Goal: Information Seeking & Learning: Learn about a topic

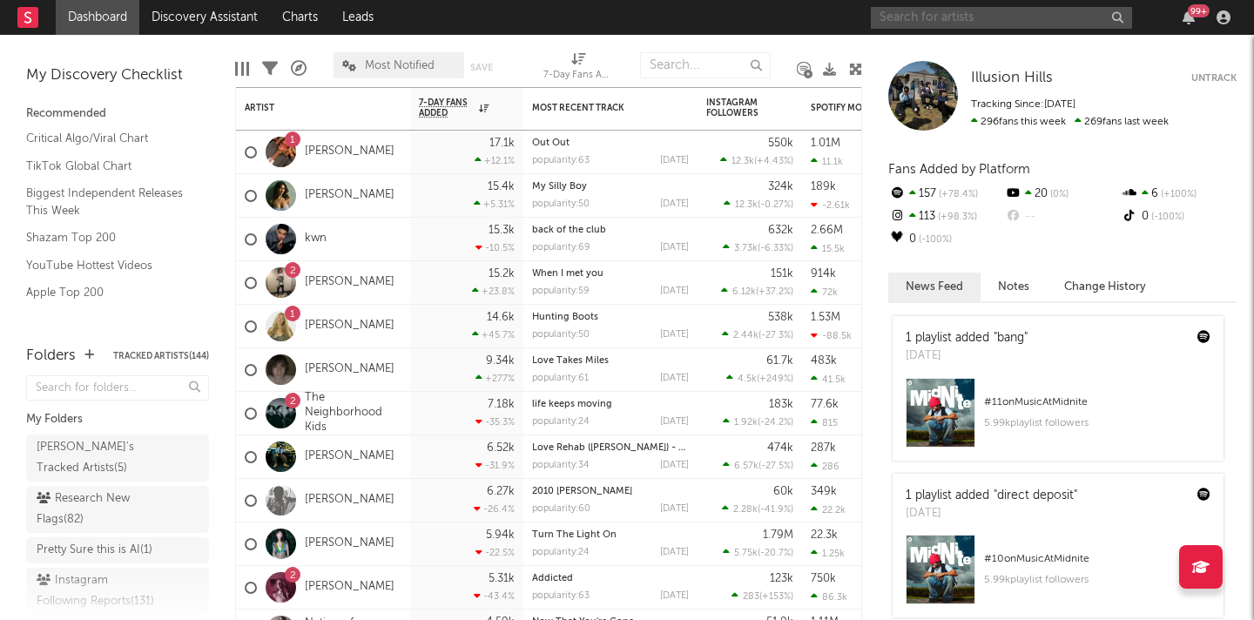
click at [960, 16] on input "text" at bounding box center [1001, 18] width 261 height 22
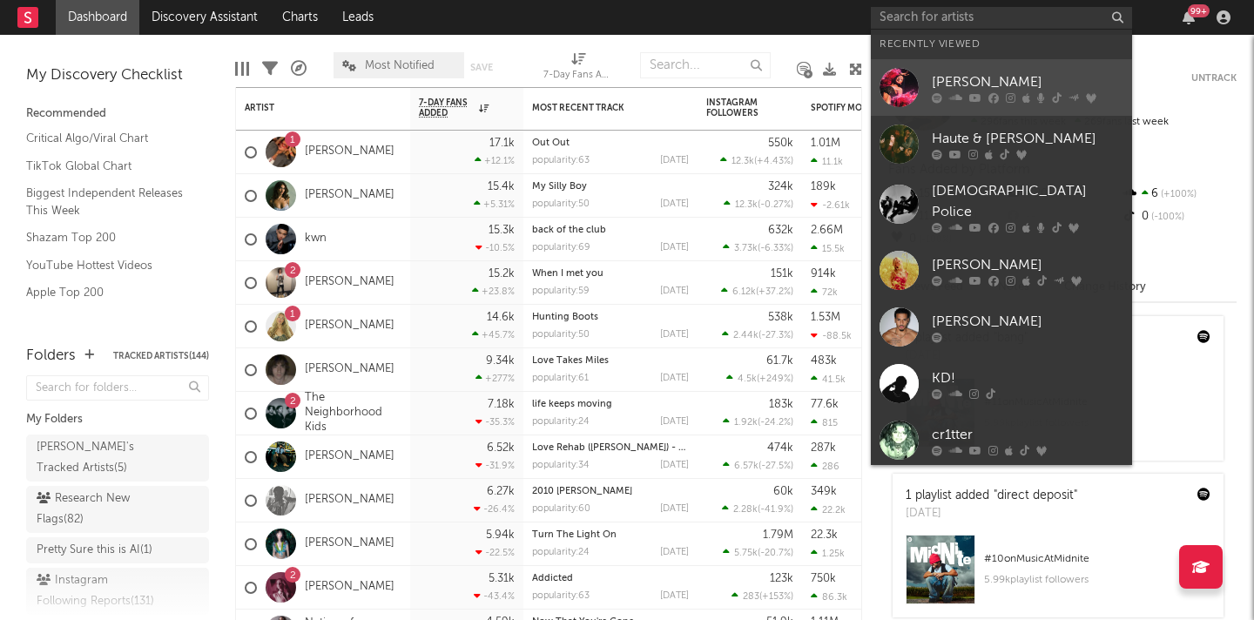
click at [953, 79] on div "[PERSON_NAME]" at bounding box center [1028, 81] width 192 height 21
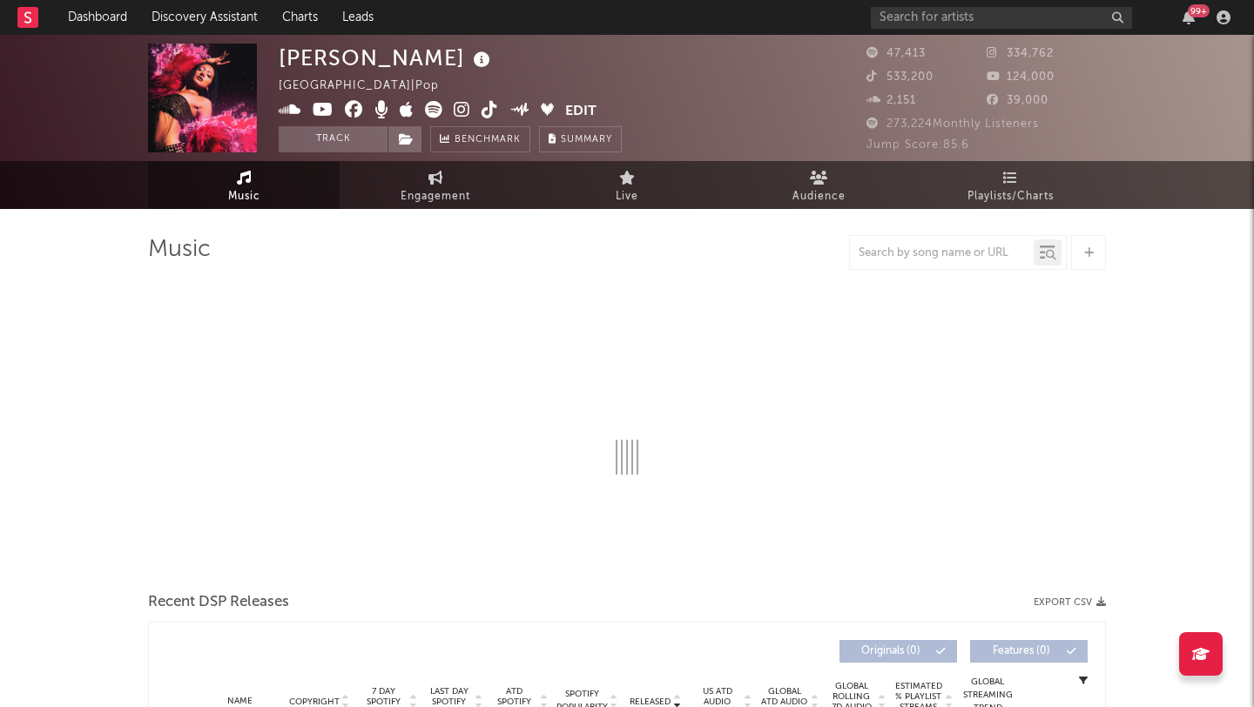
select select "6m"
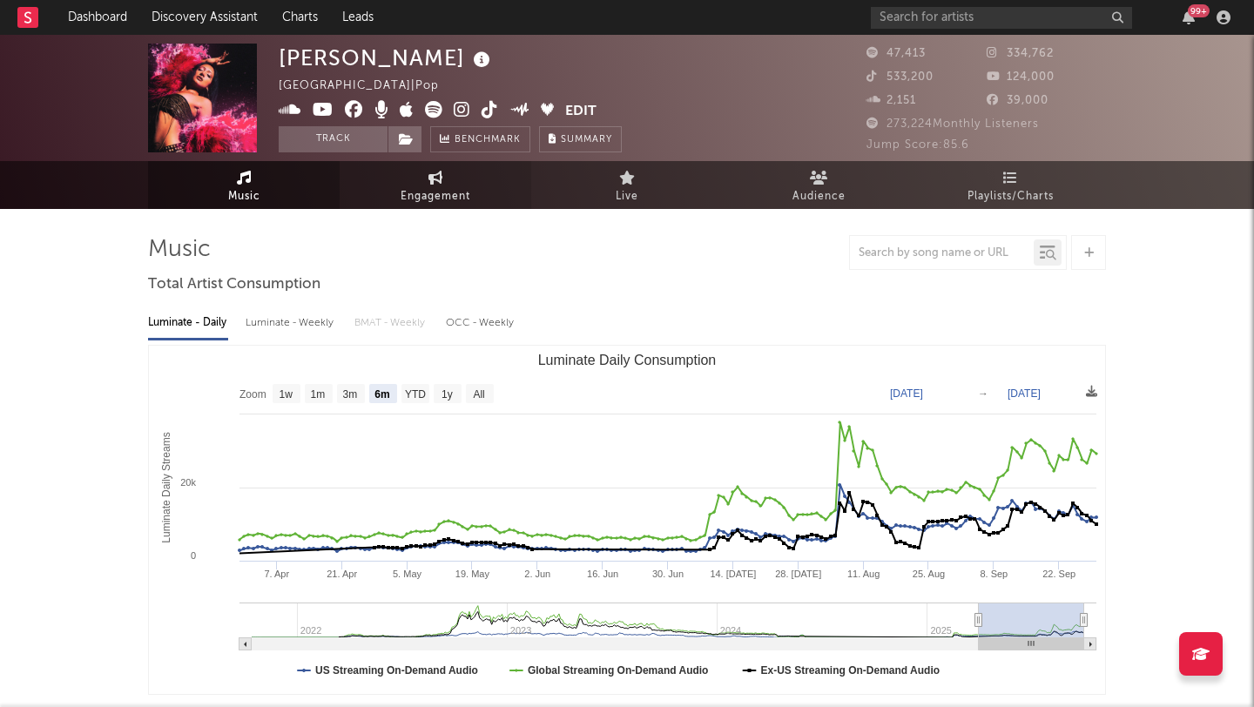
click at [400, 195] on link "Engagement" at bounding box center [436, 185] width 192 height 48
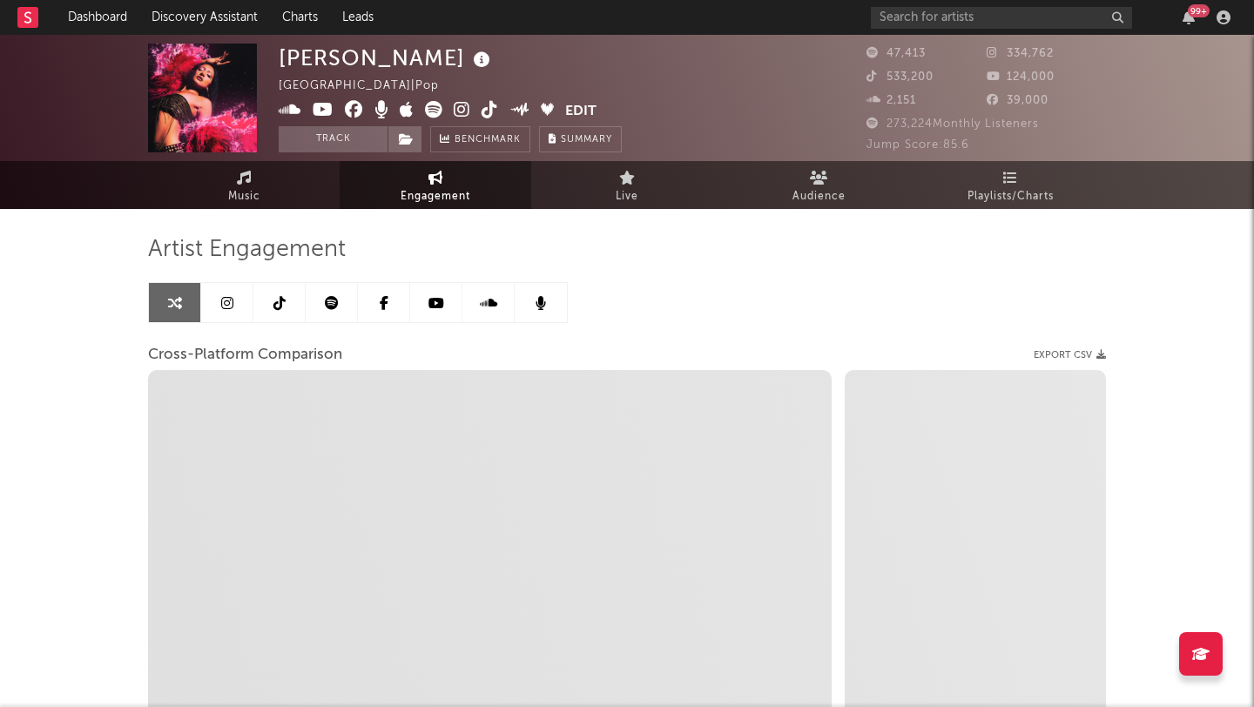
select select "1w"
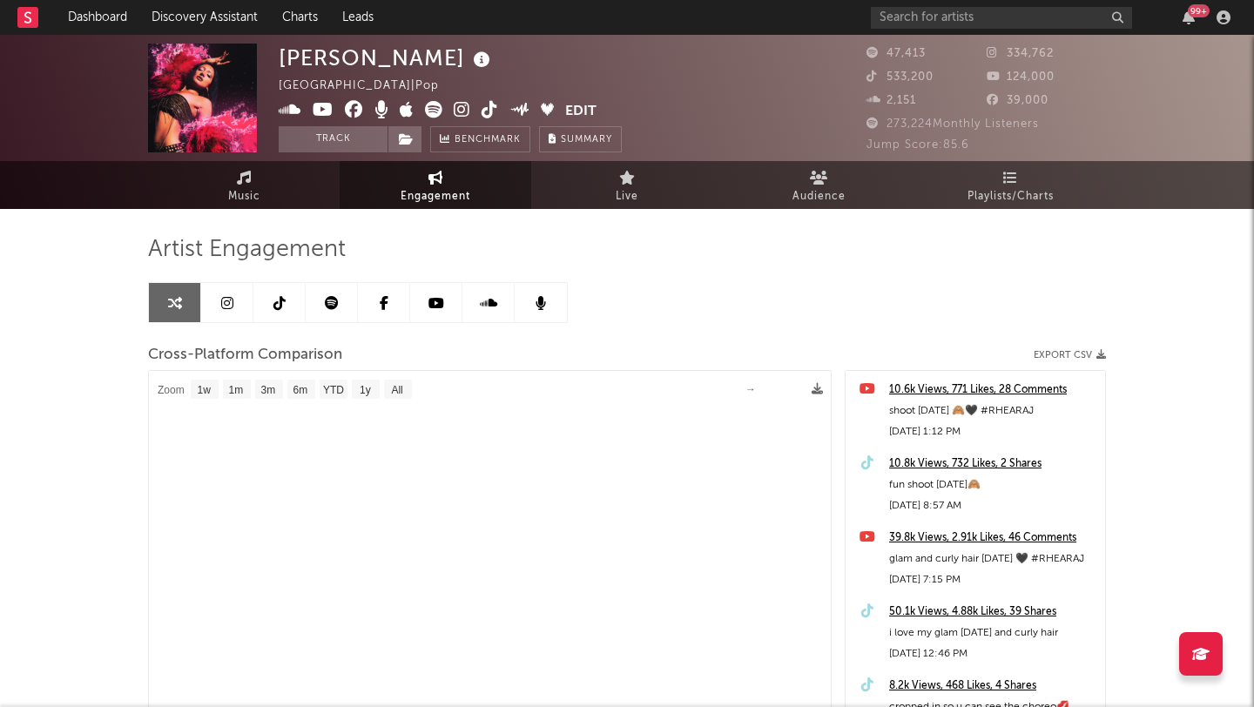
select select "1m"
